Goal: Transaction & Acquisition: Purchase product/service

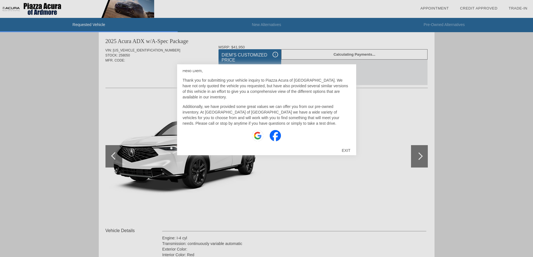
scroll to position [6, 0]
click at [345, 148] on div "EXIT" at bounding box center [346, 150] width 20 height 17
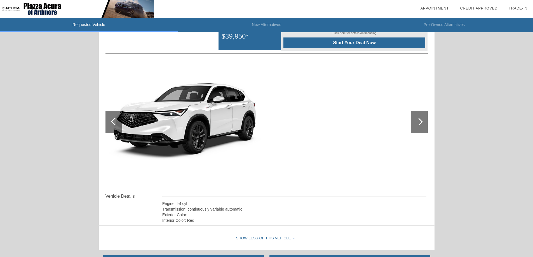
scroll to position [0, 0]
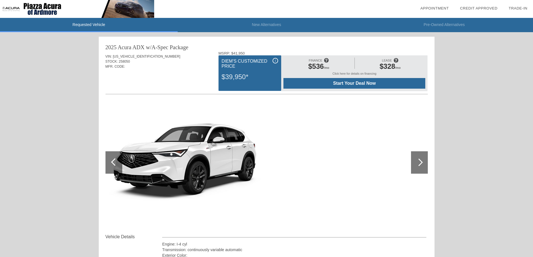
click at [363, 82] on span "Start Your Deal Now" at bounding box center [354, 83] width 128 height 5
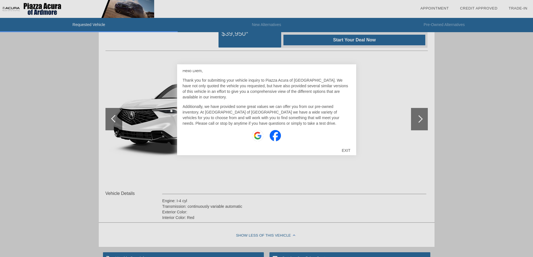
scroll to position [130, 0]
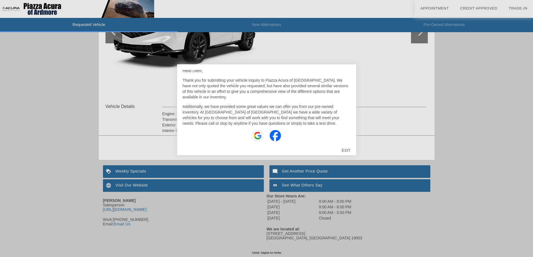
click at [345, 152] on div "EXIT" at bounding box center [346, 150] width 20 height 17
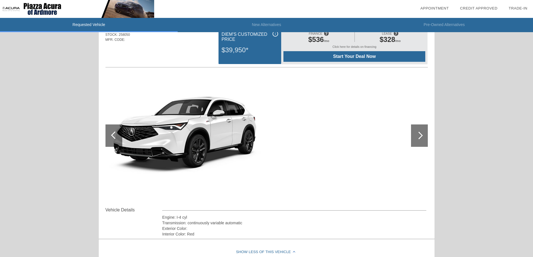
scroll to position [0, 0]
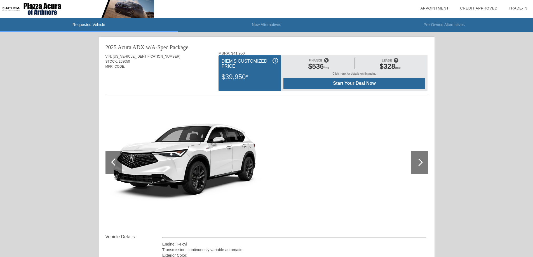
click at [478, 8] on link "Credit Approved" at bounding box center [478, 8] width 37 height 4
